Goal: Navigation & Orientation: Find specific page/section

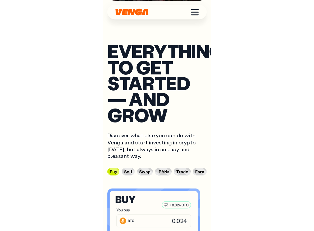
scroll to position [1605, 0]
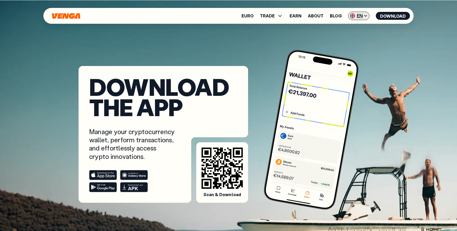
click at [358, 20] on span "EN" at bounding box center [358, 16] width 21 height 8
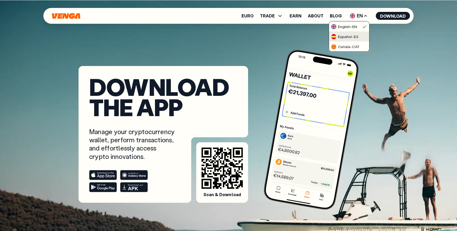
click at [350, 38] on div "Español - ES" at bounding box center [344, 36] width 27 height 5
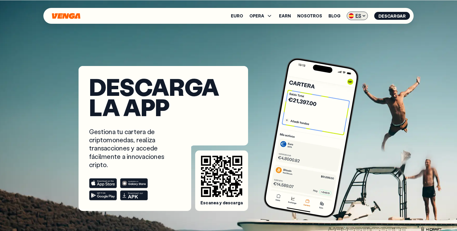
click at [362, 15] on span "ES" at bounding box center [357, 16] width 21 height 8
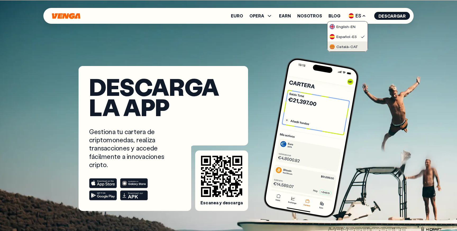
click at [349, 46] on div "Català - CAT" at bounding box center [344, 46] width 29 height 5
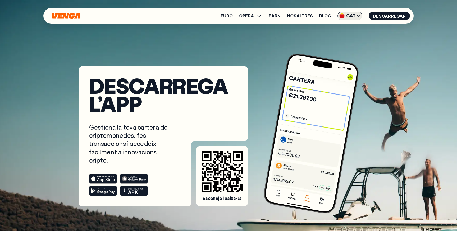
click at [354, 16] on span "CAT" at bounding box center [349, 16] width 25 height 8
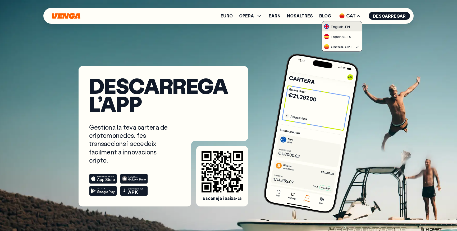
click at [342, 28] on div "English - EN" at bounding box center [337, 26] width 26 height 5
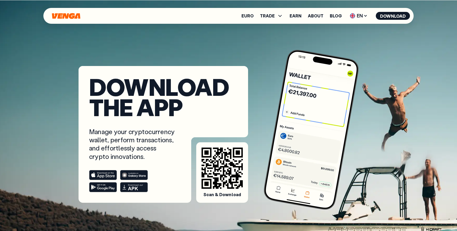
click at [133, 175] on icon at bounding box center [136, 175] width 17 height 5
click at [106, 175] on icon at bounding box center [103, 175] width 28 height 10
drag, startPoint x: 100, startPoint y: 187, endPoint x: 104, endPoint y: 190, distance: 4.7
click at [100, 187] on rect at bounding box center [103, 187] width 28 height 10
click at [131, 188] on rect at bounding box center [134, 187] width 28 height 10
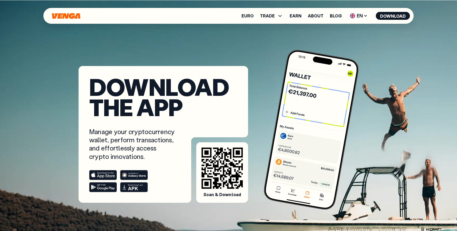
click at [138, 176] on rect at bounding box center [134, 175] width 28 height 10
